Goal: Check status: Check status

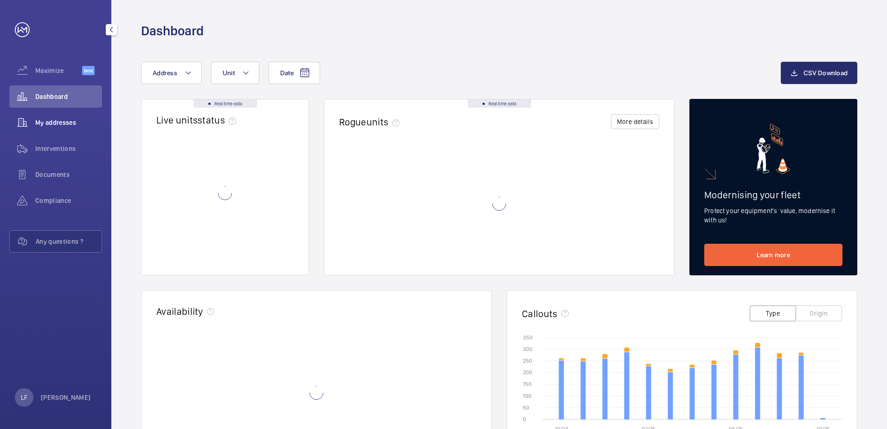
click at [54, 119] on span "My addresses" at bounding box center [68, 122] width 67 height 9
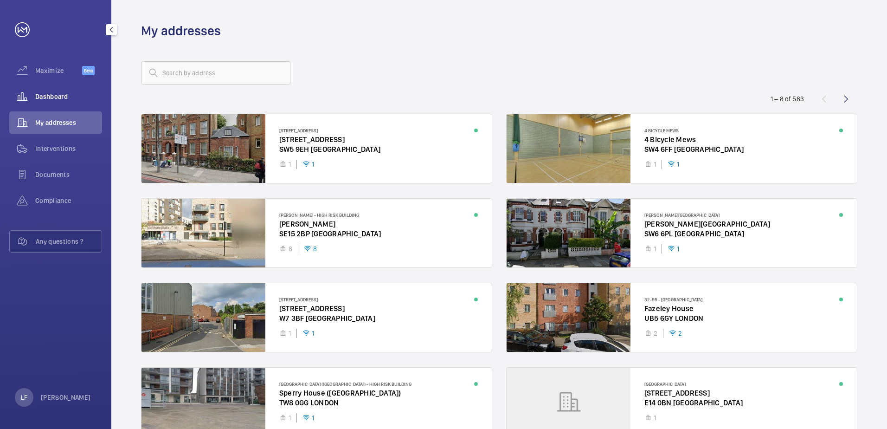
click at [54, 97] on span "Dashboard" at bounding box center [68, 96] width 67 height 9
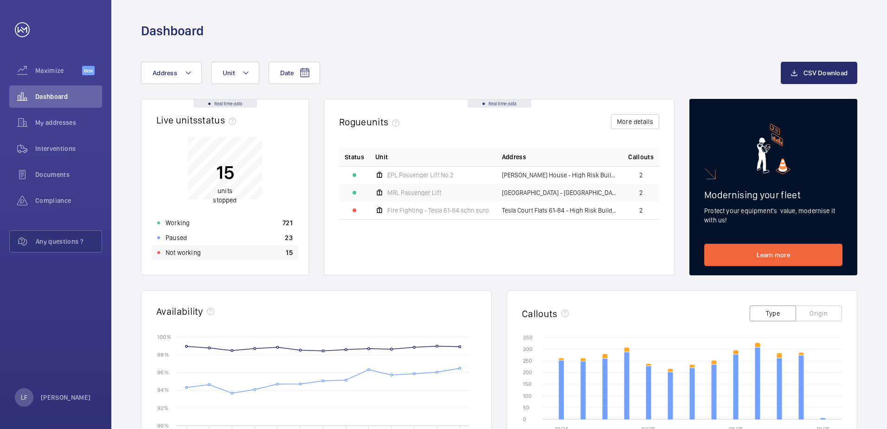
click at [165, 252] on div "Not working" at bounding box center [179, 252] width 44 height 9
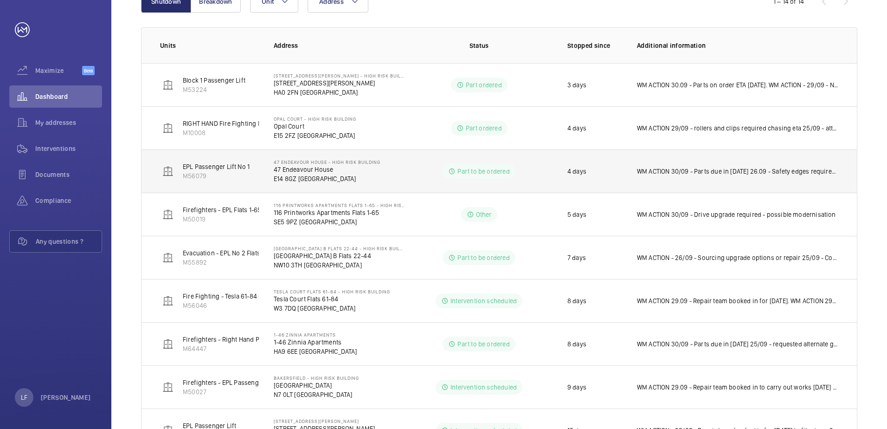
scroll to position [139, 0]
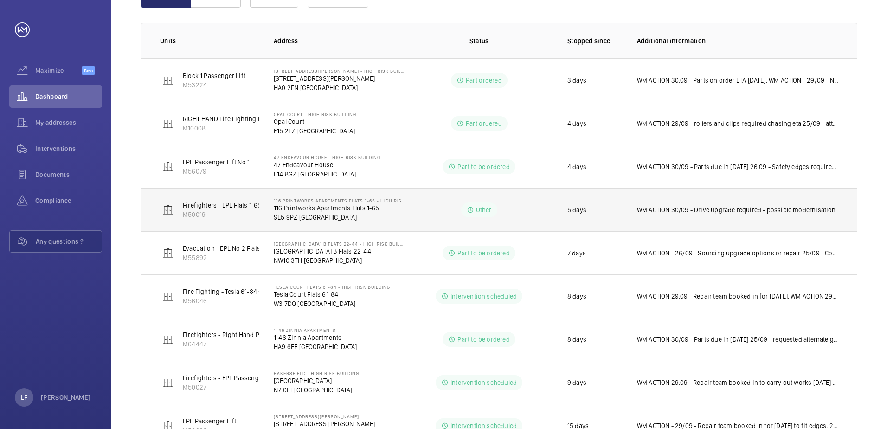
click at [734, 214] on td "WM ACTION 30/09 - Drive upgrade required - possible modernisation" at bounding box center [739, 209] width 235 height 43
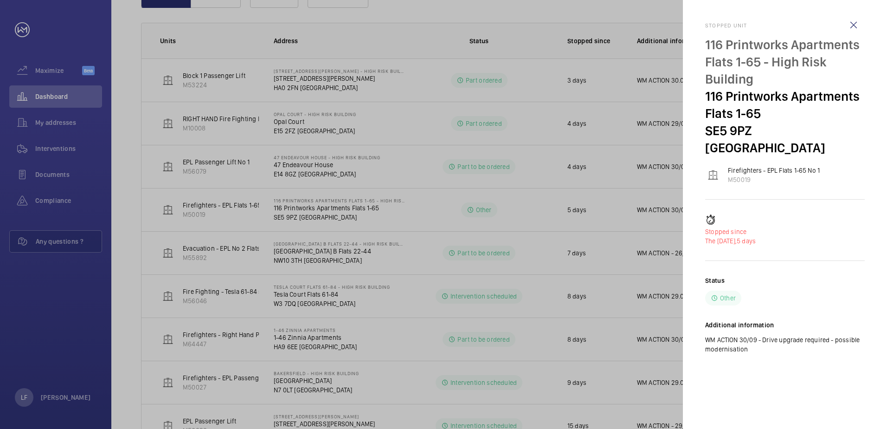
click at [616, 216] on div at bounding box center [443, 214] width 887 height 429
